Goal: Find specific page/section: Find specific page/section

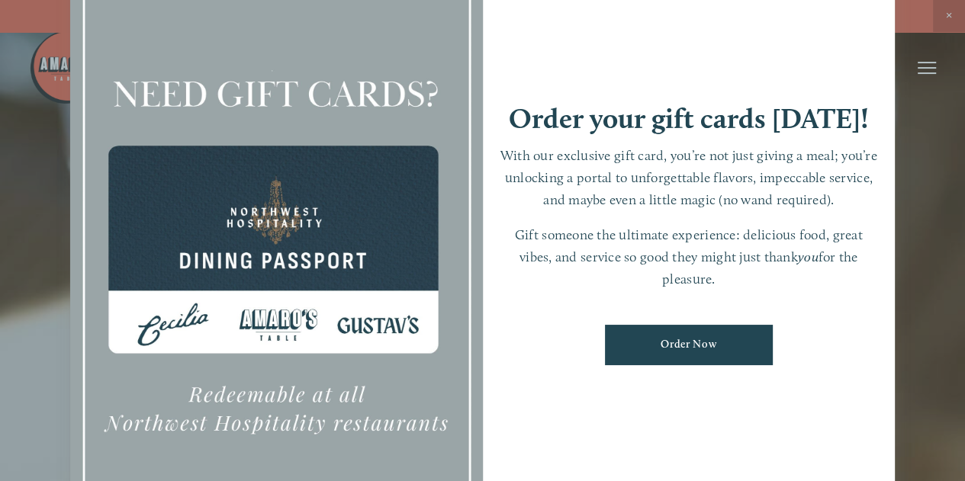
click at [956, 8] on div at bounding box center [482, 240] width 965 height 481
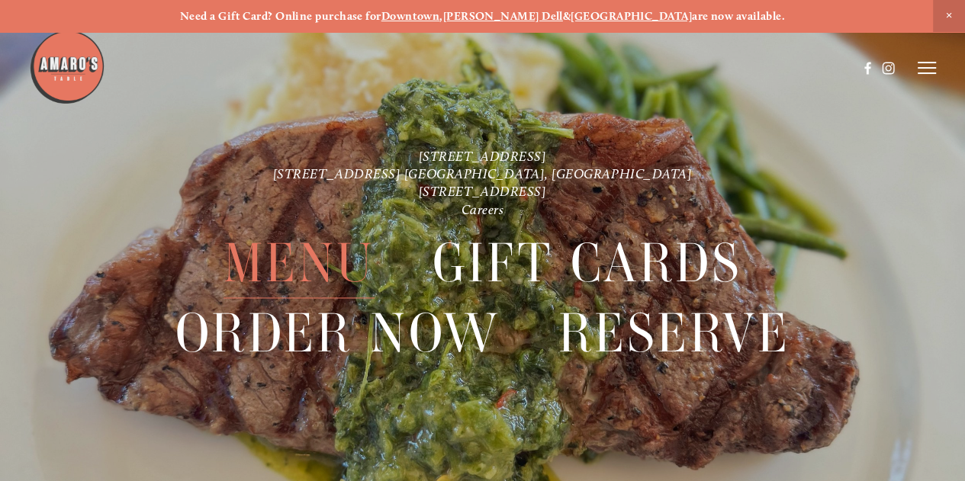
click at [307, 258] on span "Menu" at bounding box center [298, 263] width 151 height 70
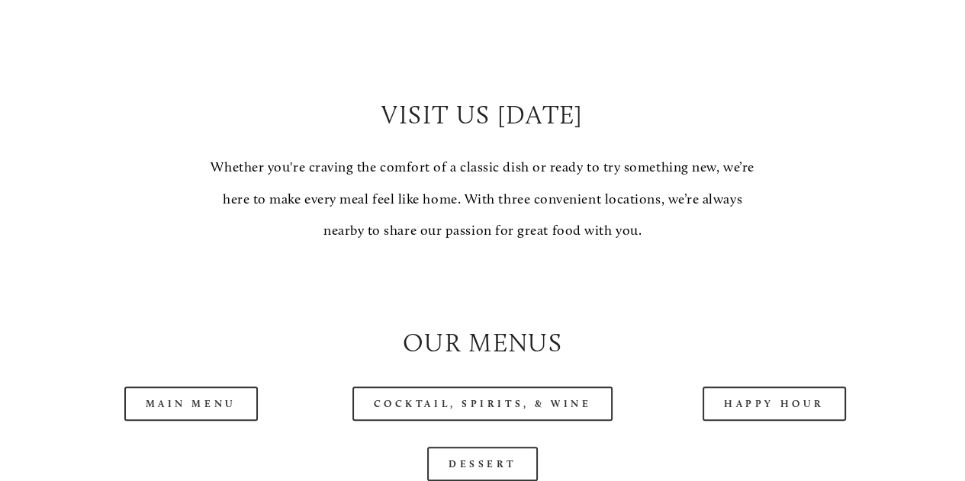
scroll to position [1302, 0]
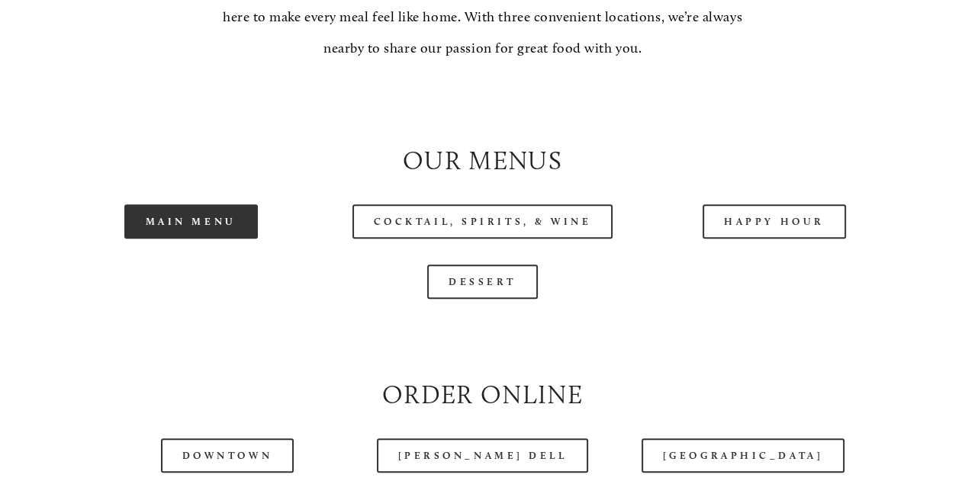
click at [186, 239] on link "Main Menu" at bounding box center [190, 221] width 133 height 34
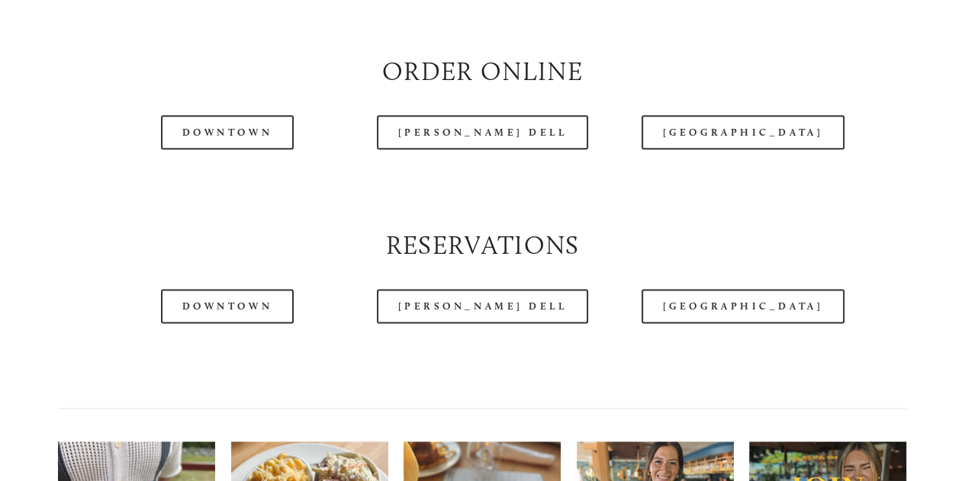
scroll to position [1626, 0]
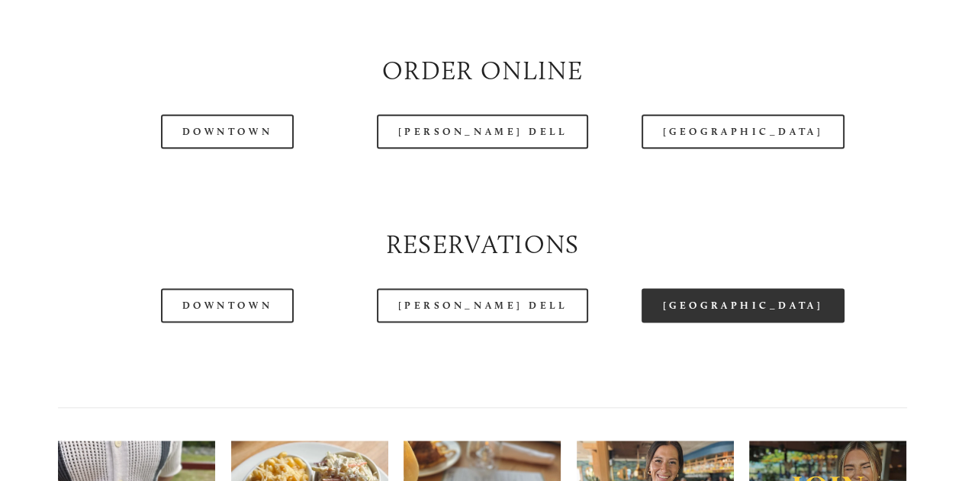
click at [770, 323] on link "[GEOGRAPHIC_DATA]" at bounding box center [742, 305] width 203 height 34
